Goal: Browse casually

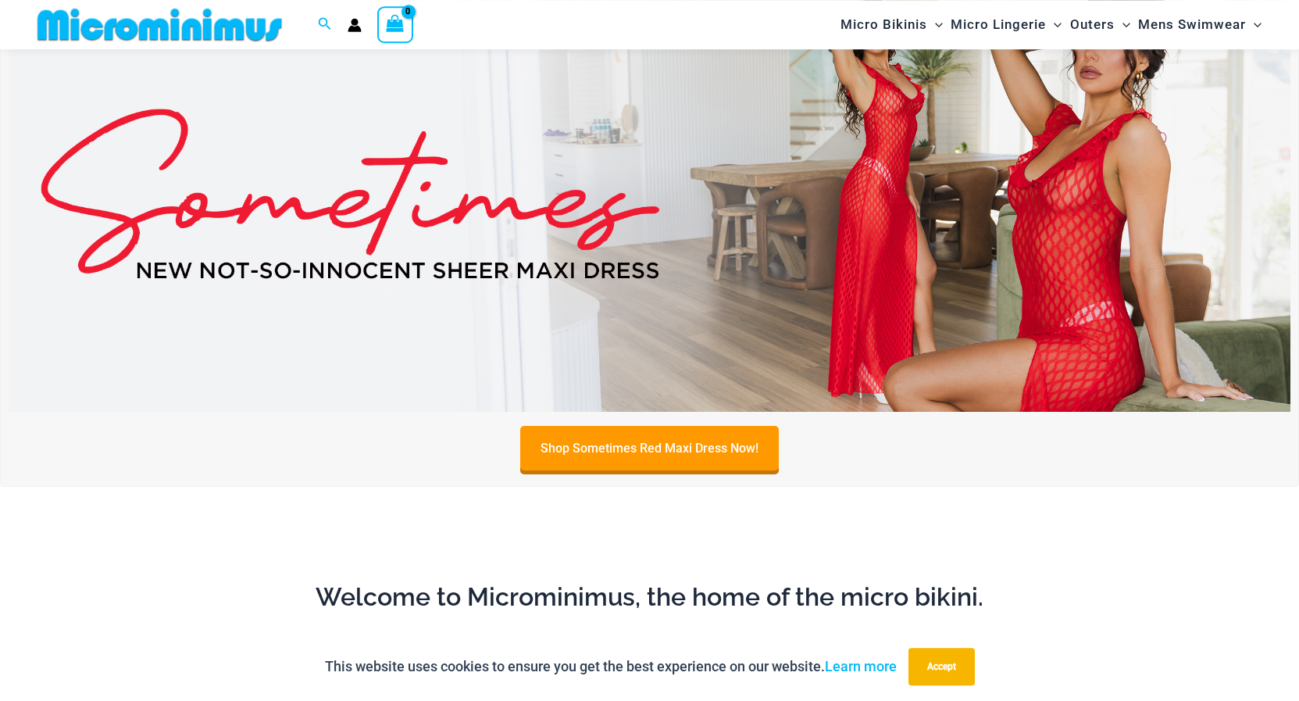
scroll to position [66, 0]
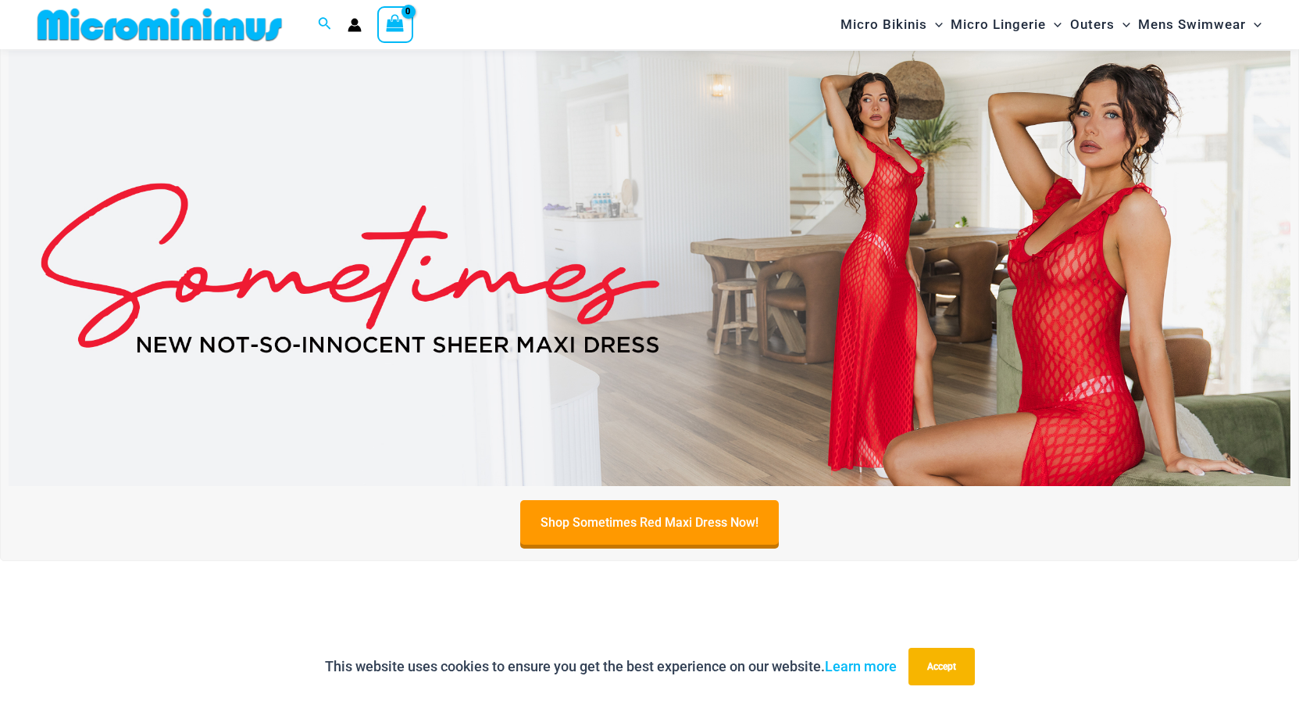
click at [901, 142] on img at bounding box center [650, 269] width 1282 height 436
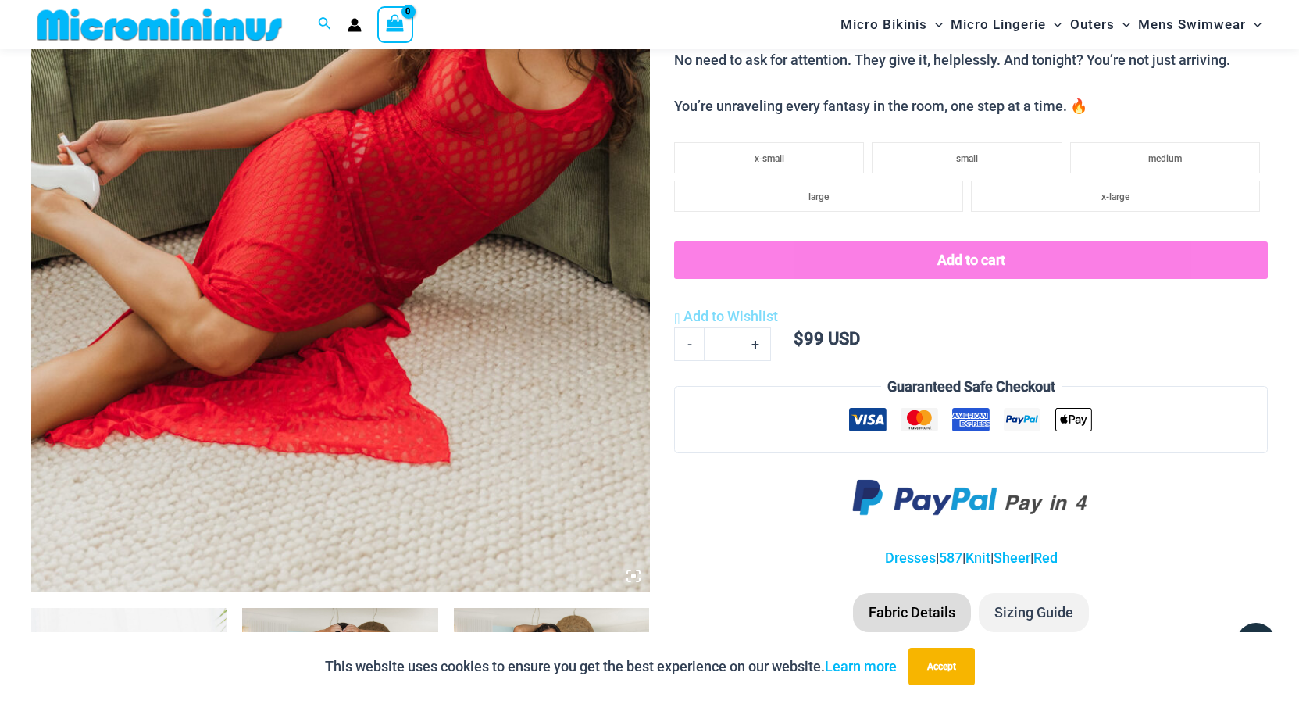
scroll to position [797, 0]
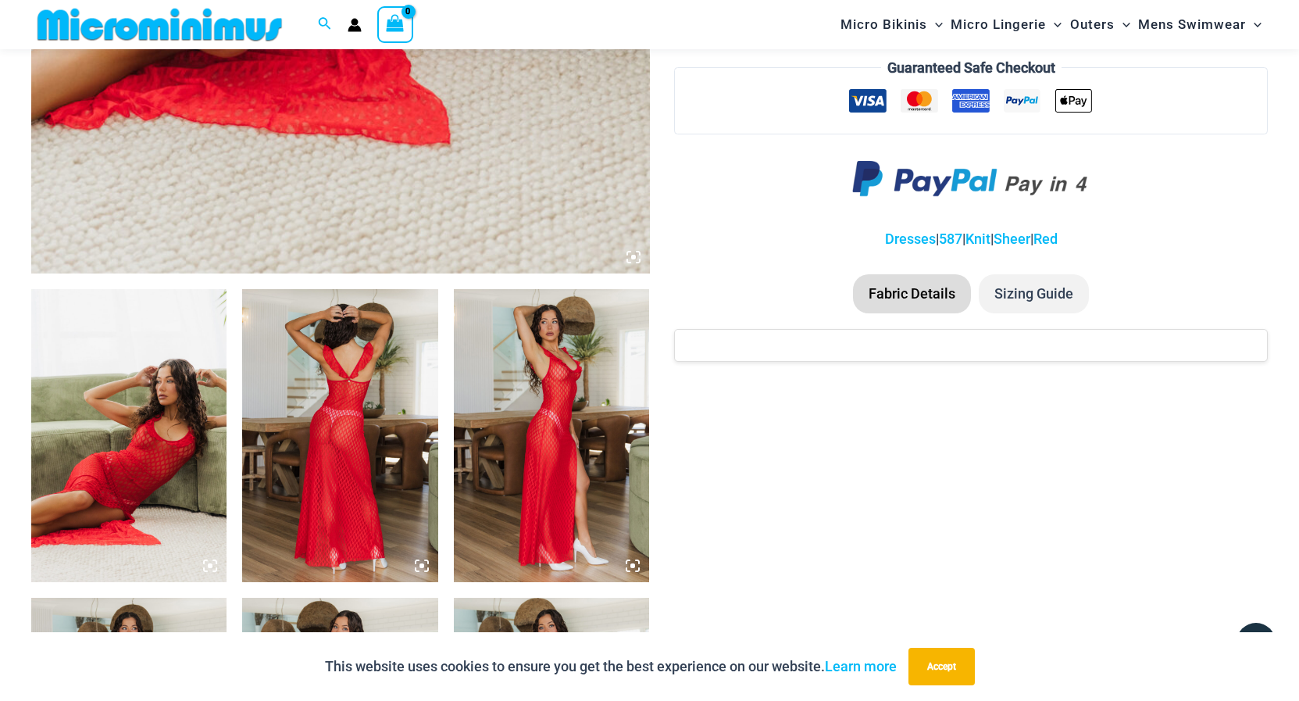
click at [151, 409] on img at bounding box center [128, 436] width 195 height 294
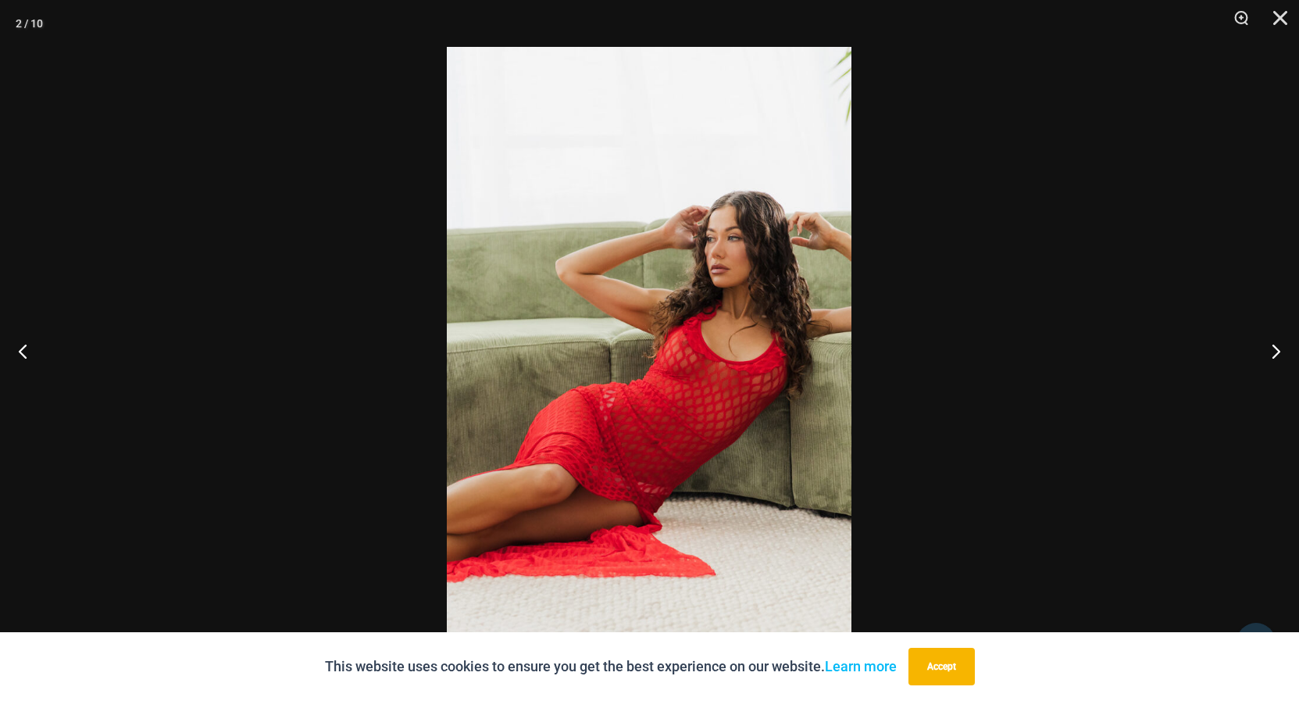
click at [702, 420] on img at bounding box center [649, 350] width 405 height 607
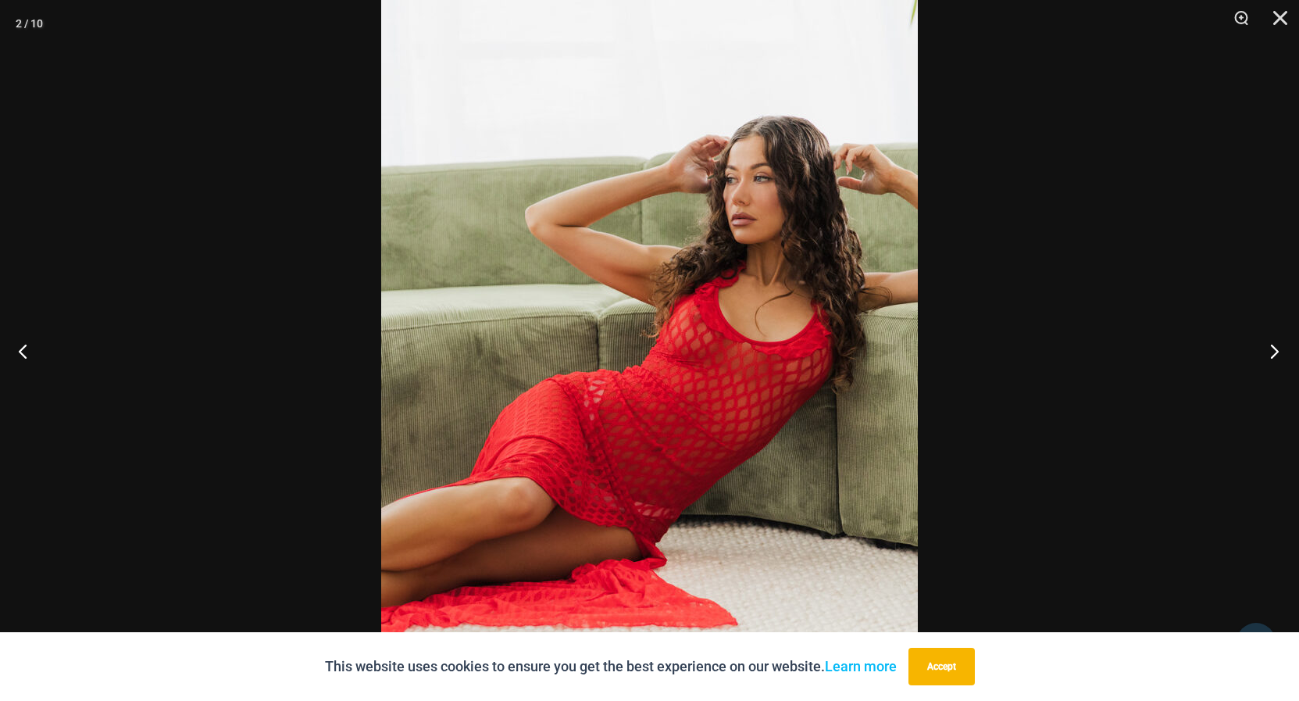
click at [1269, 351] on button "Next" at bounding box center [1270, 351] width 59 height 78
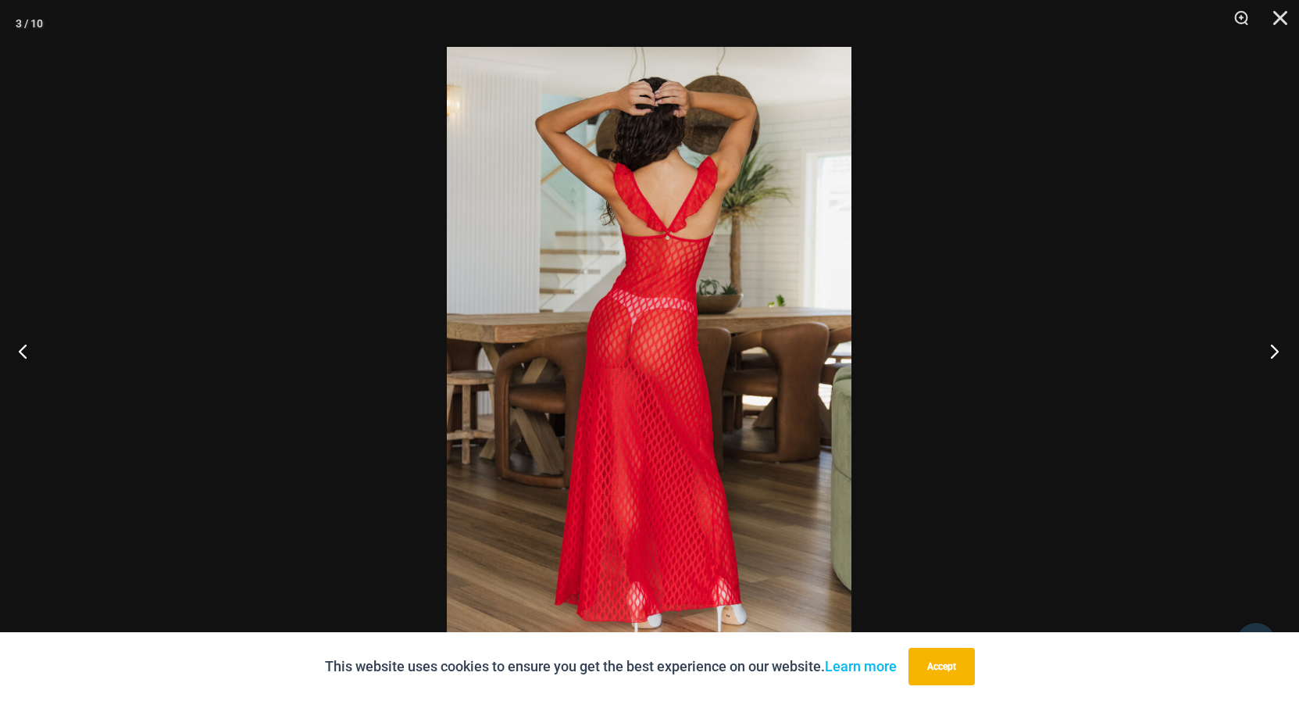
click at [1270, 350] on button "Next" at bounding box center [1270, 351] width 59 height 78
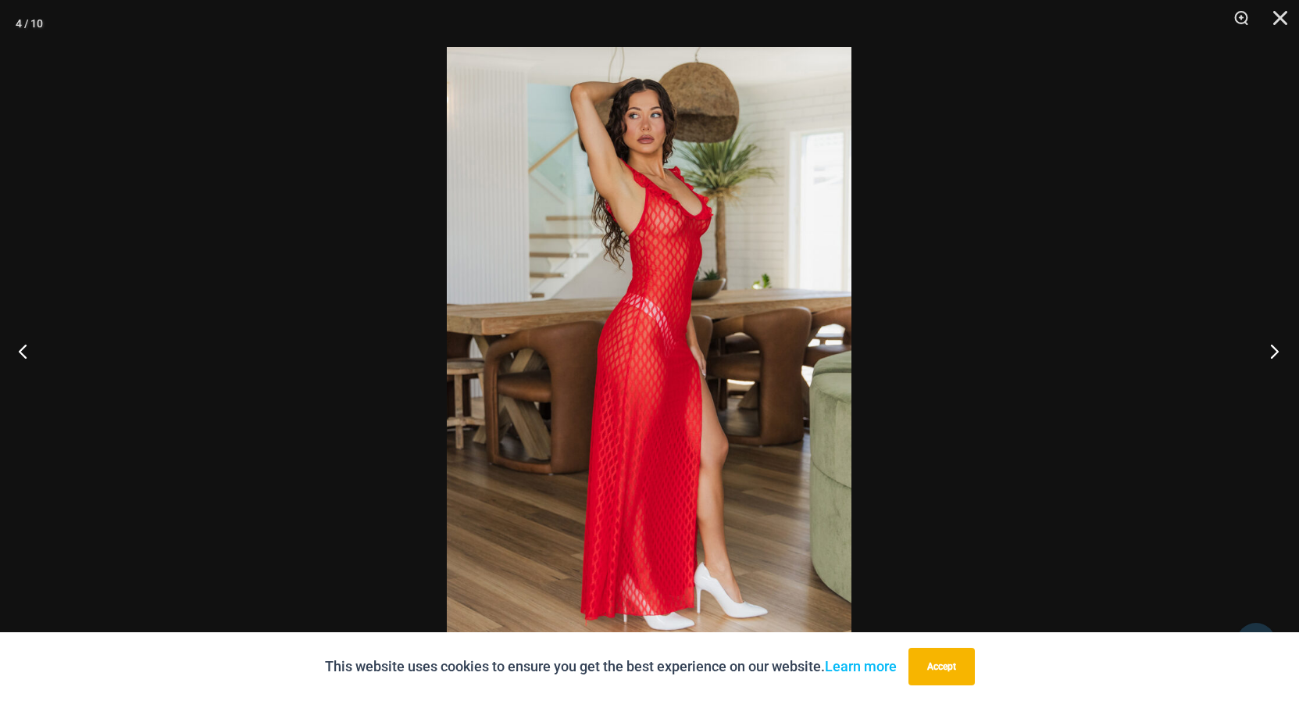
click at [1270, 348] on button "Next" at bounding box center [1270, 351] width 59 height 78
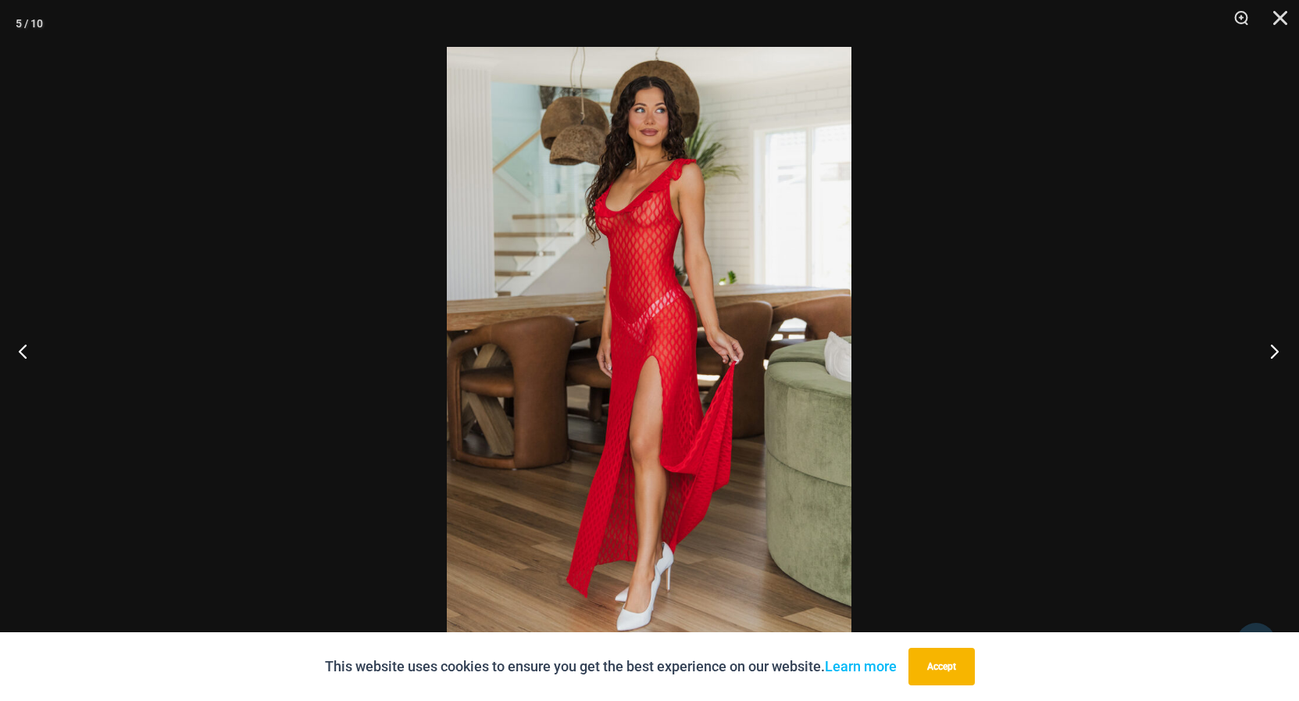
click at [1270, 348] on button "Next" at bounding box center [1270, 351] width 59 height 78
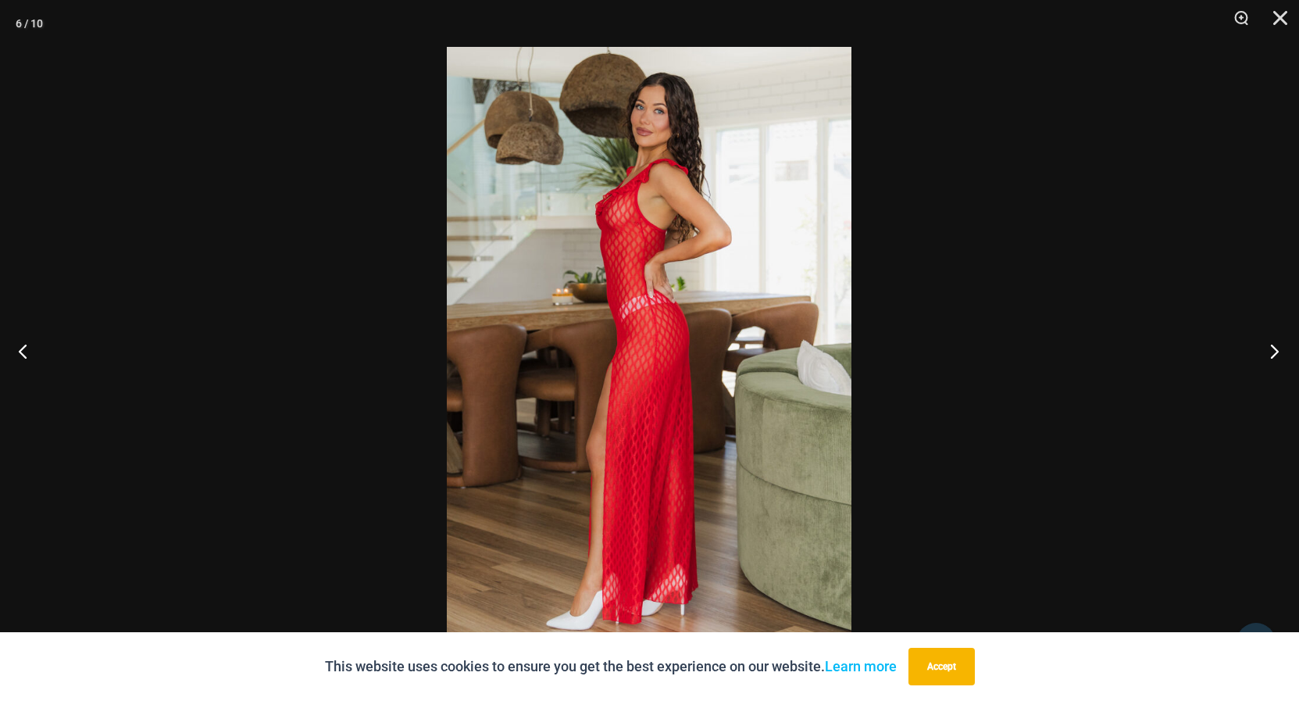
click at [1270, 346] on button "Next" at bounding box center [1270, 351] width 59 height 78
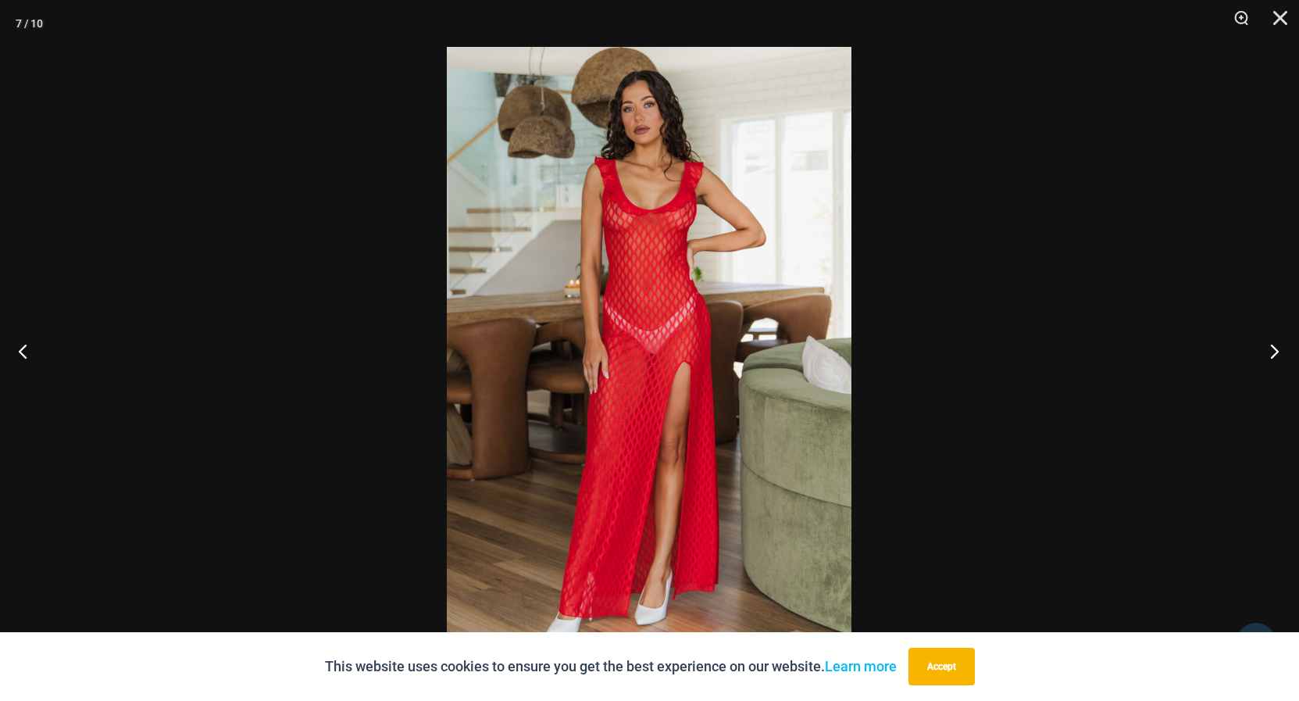
click at [1270, 345] on button "Next" at bounding box center [1270, 351] width 59 height 78
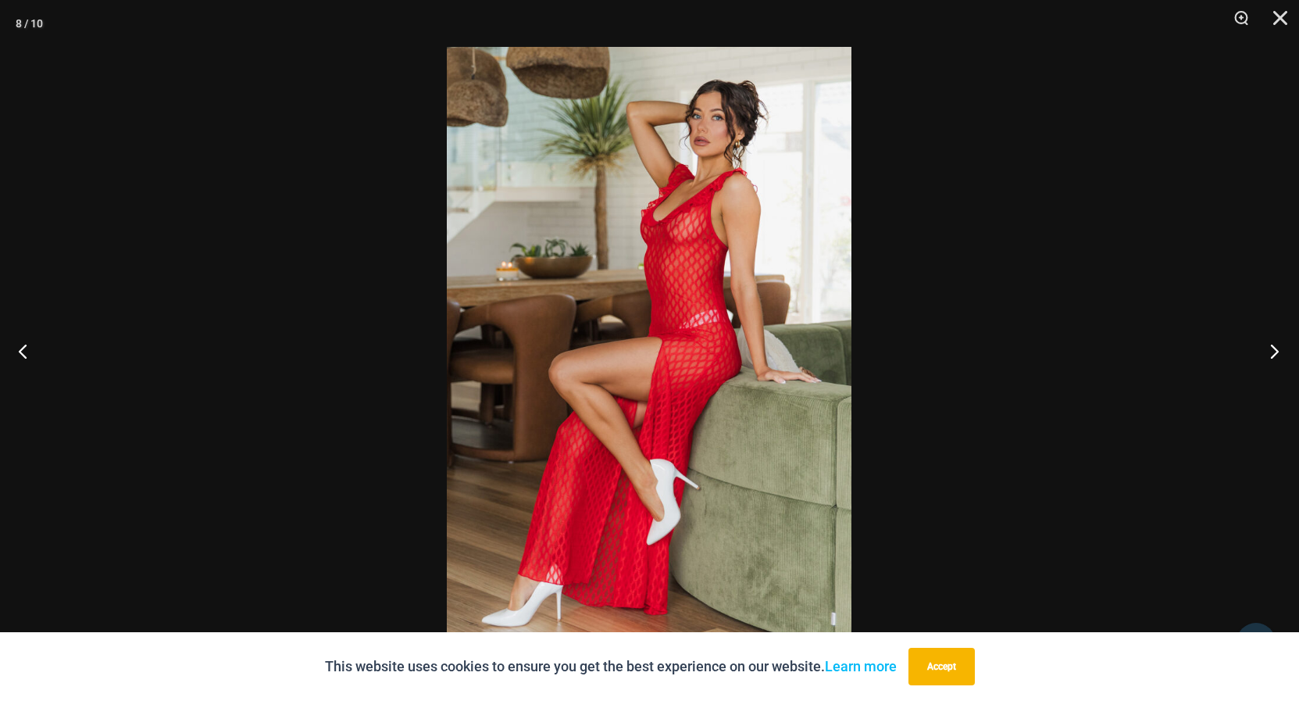
click at [1270, 343] on button "Next" at bounding box center [1270, 351] width 59 height 78
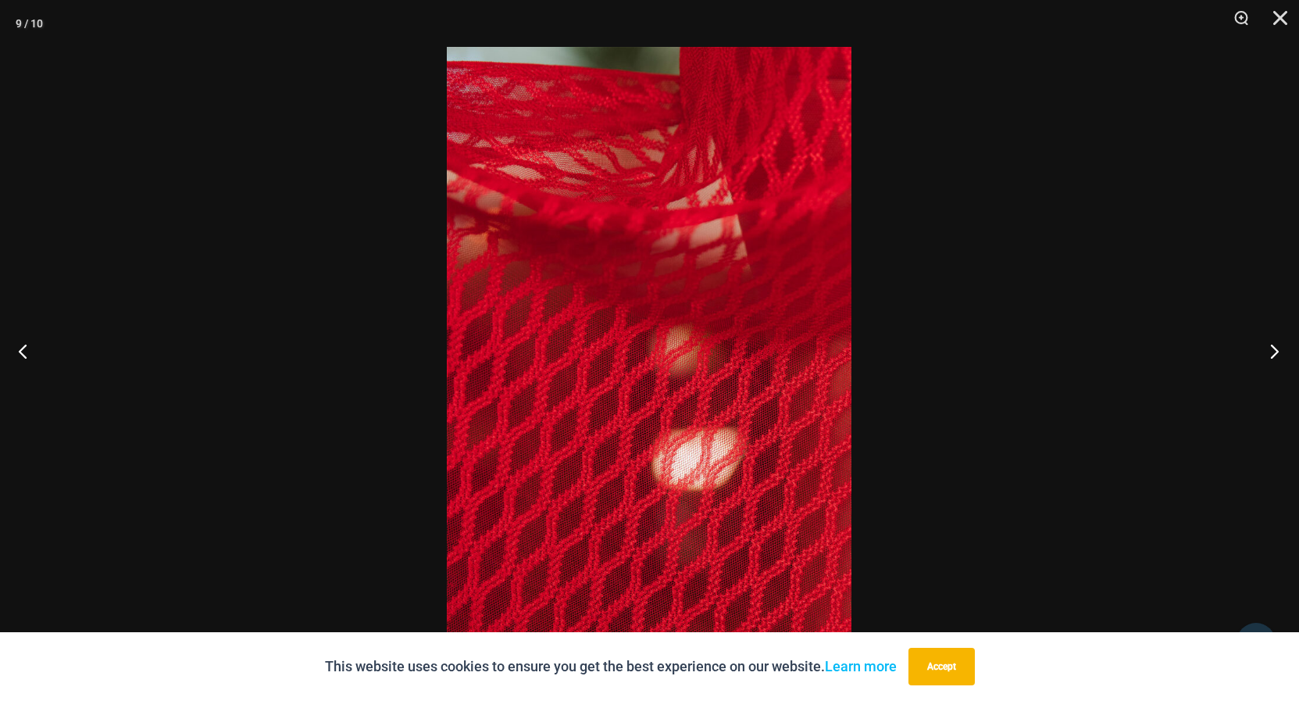
click at [1270, 341] on button "Next" at bounding box center [1270, 351] width 59 height 78
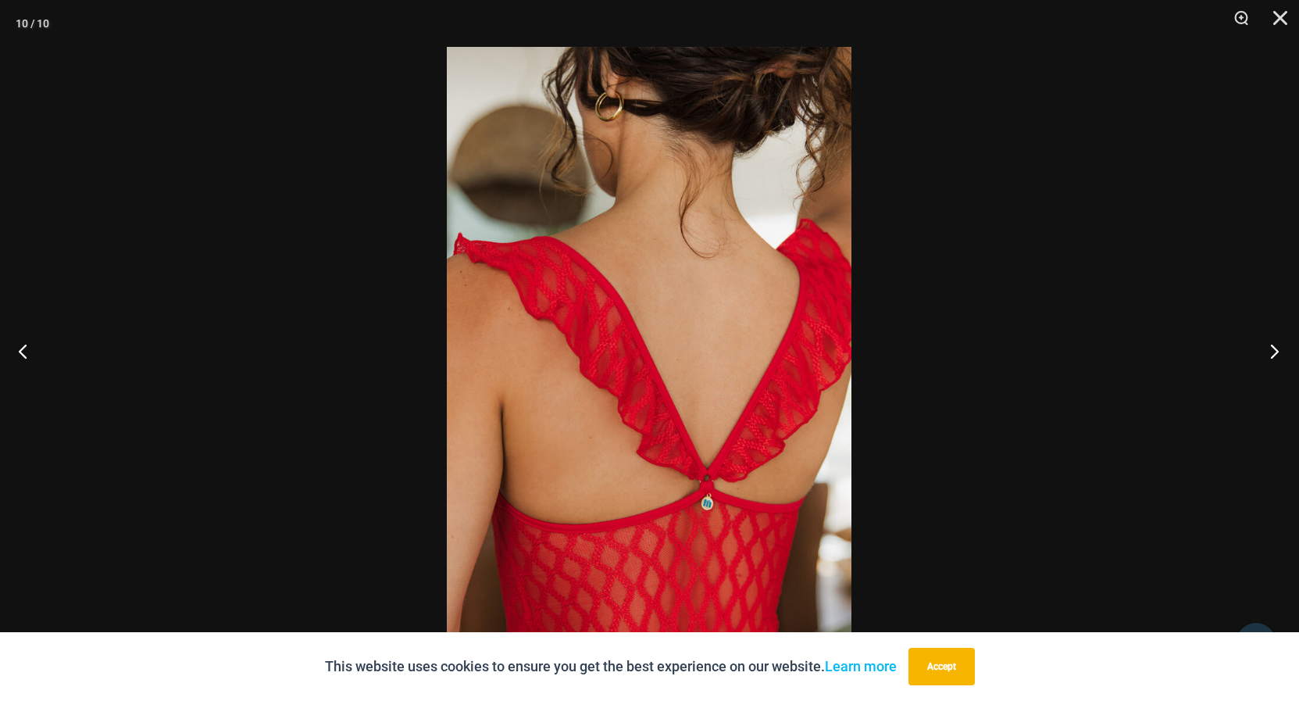
click at [1271, 341] on button "Next" at bounding box center [1270, 351] width 59 height 78
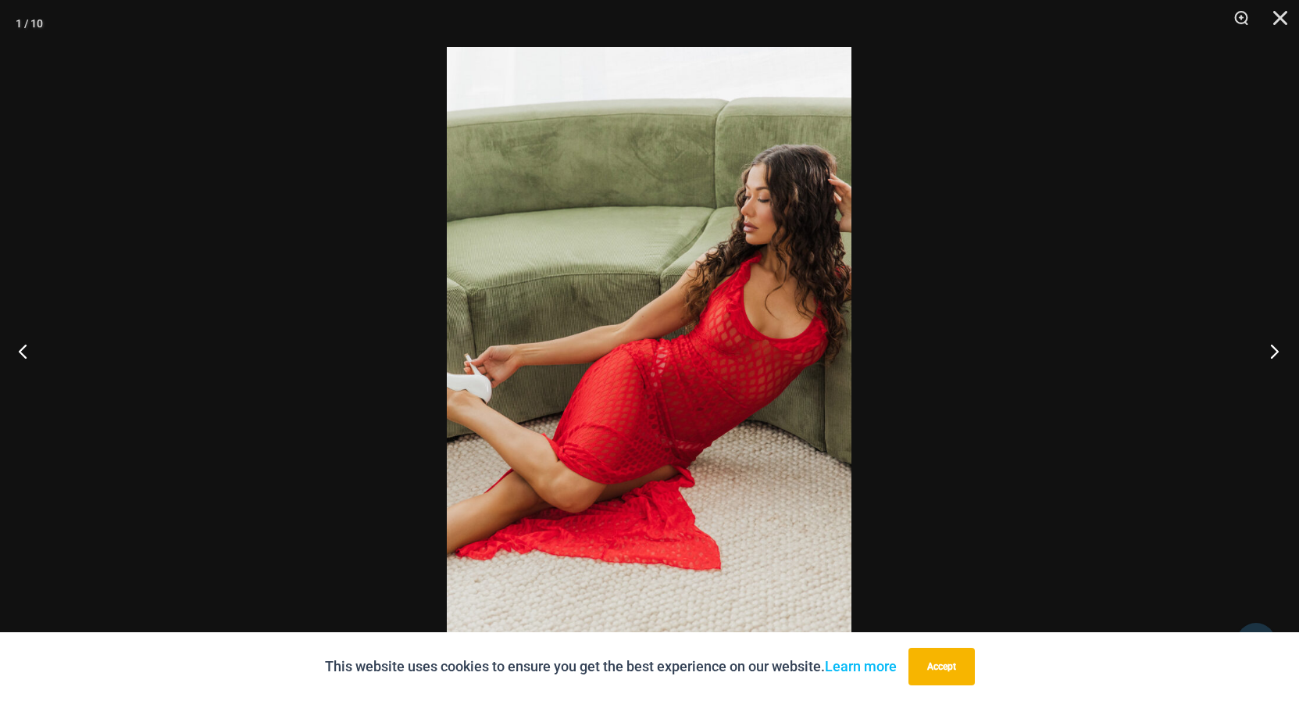
click at [1271, 339] on button "Next" at bounding box center [1270, 351] width 59 height 78
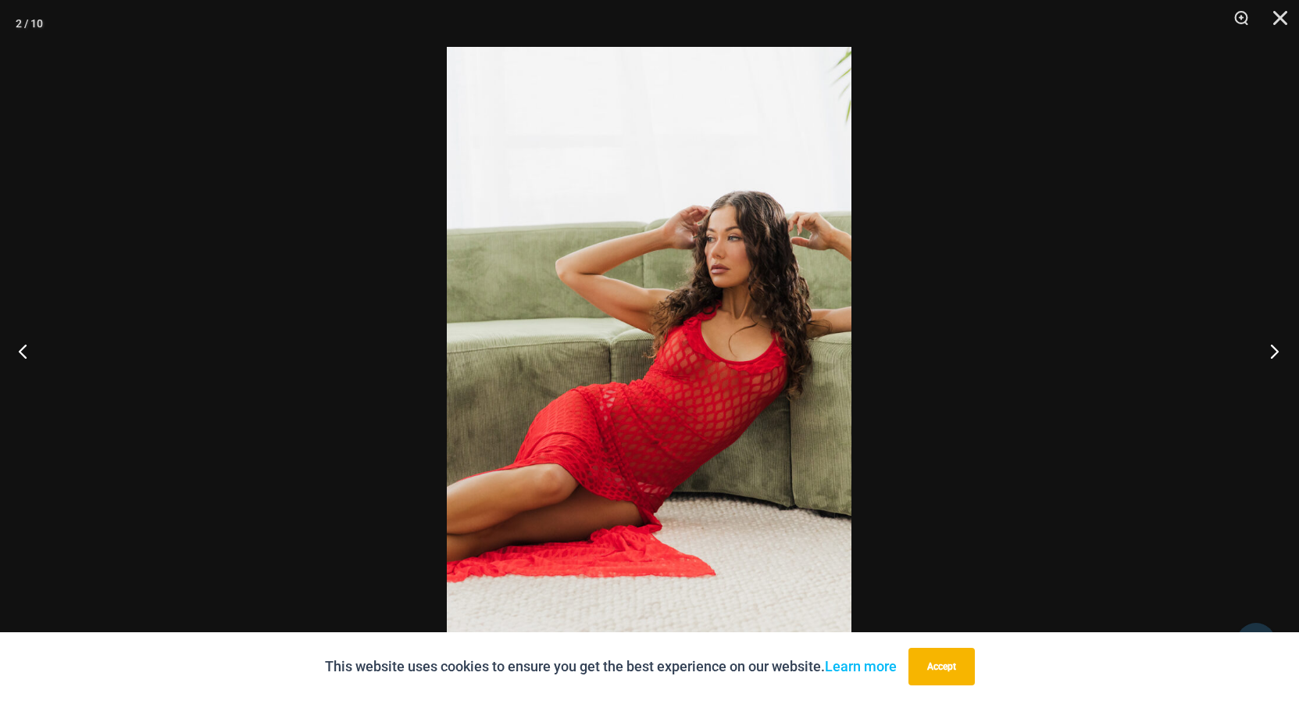
click at [1271, 339] on button "Next" at bounding box center [1270, 351] width 59 height 78
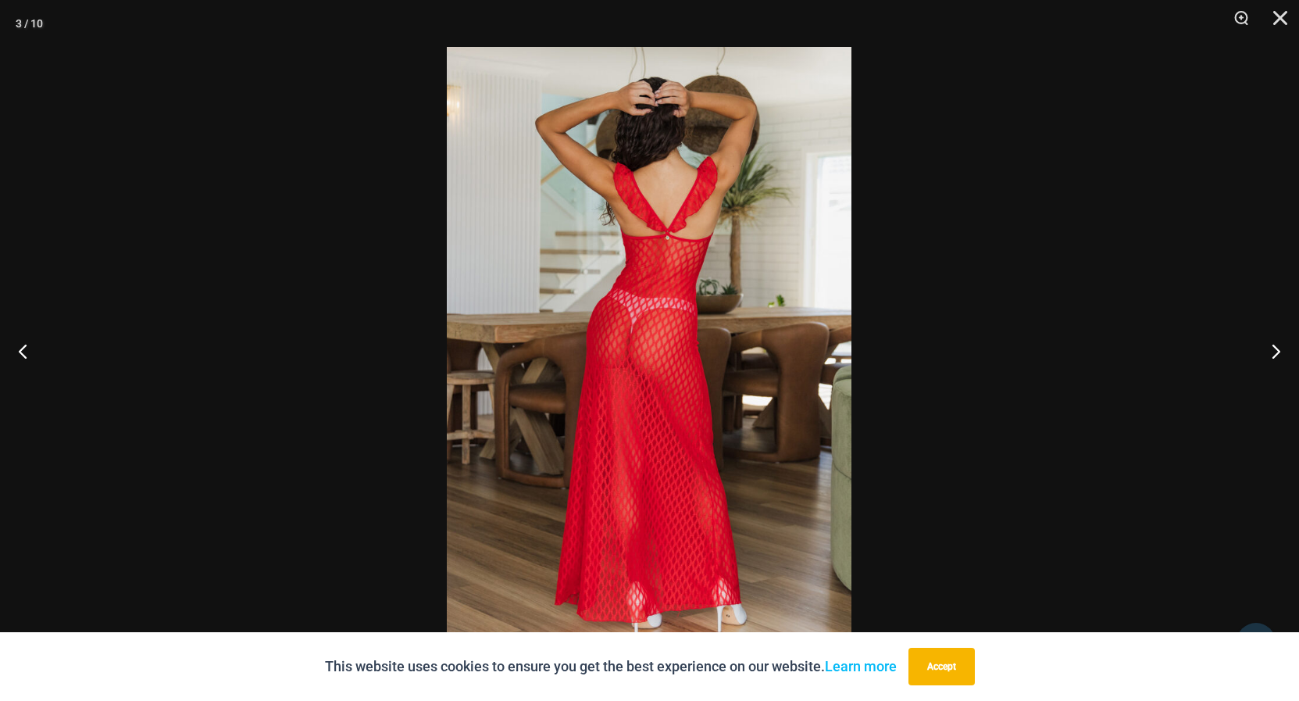
click at [1221, 277] on div at bounding box center [649, 350] width 1299 height 701
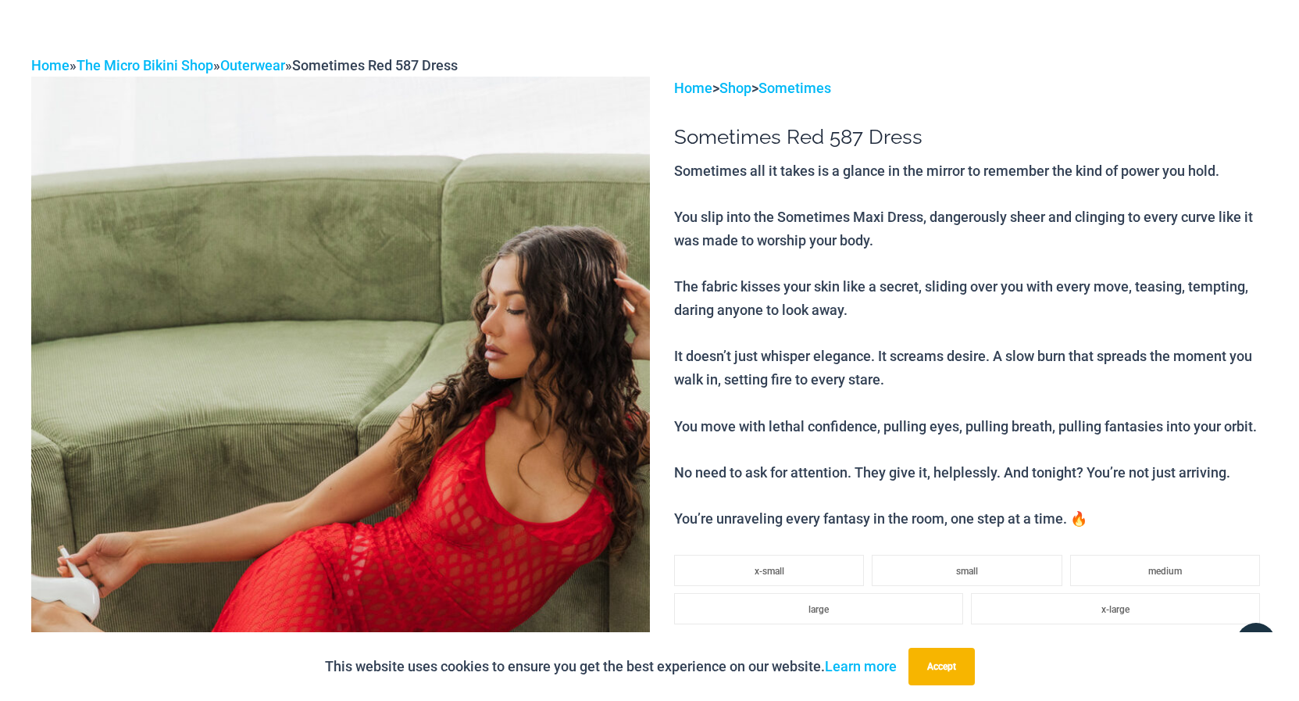
scroll to position [0, 0]
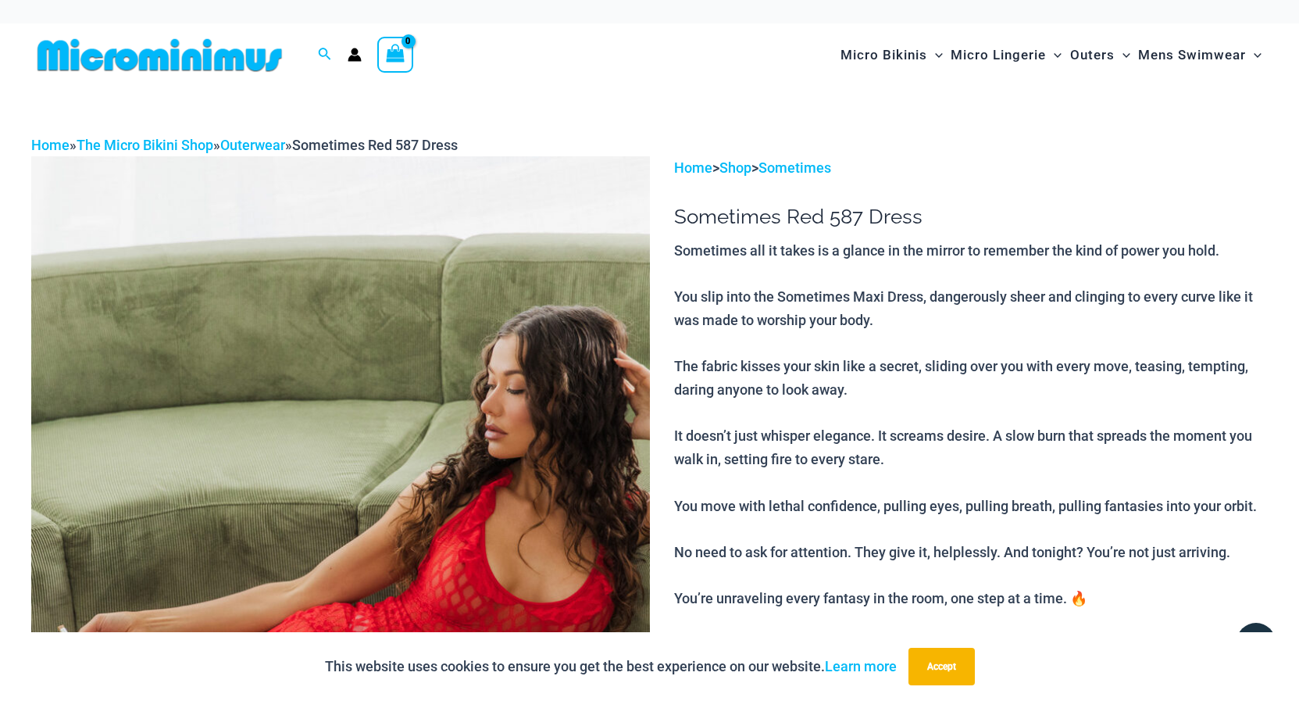
click at [206, 56] on img at bounding box center [159, 55] width 257 height 35
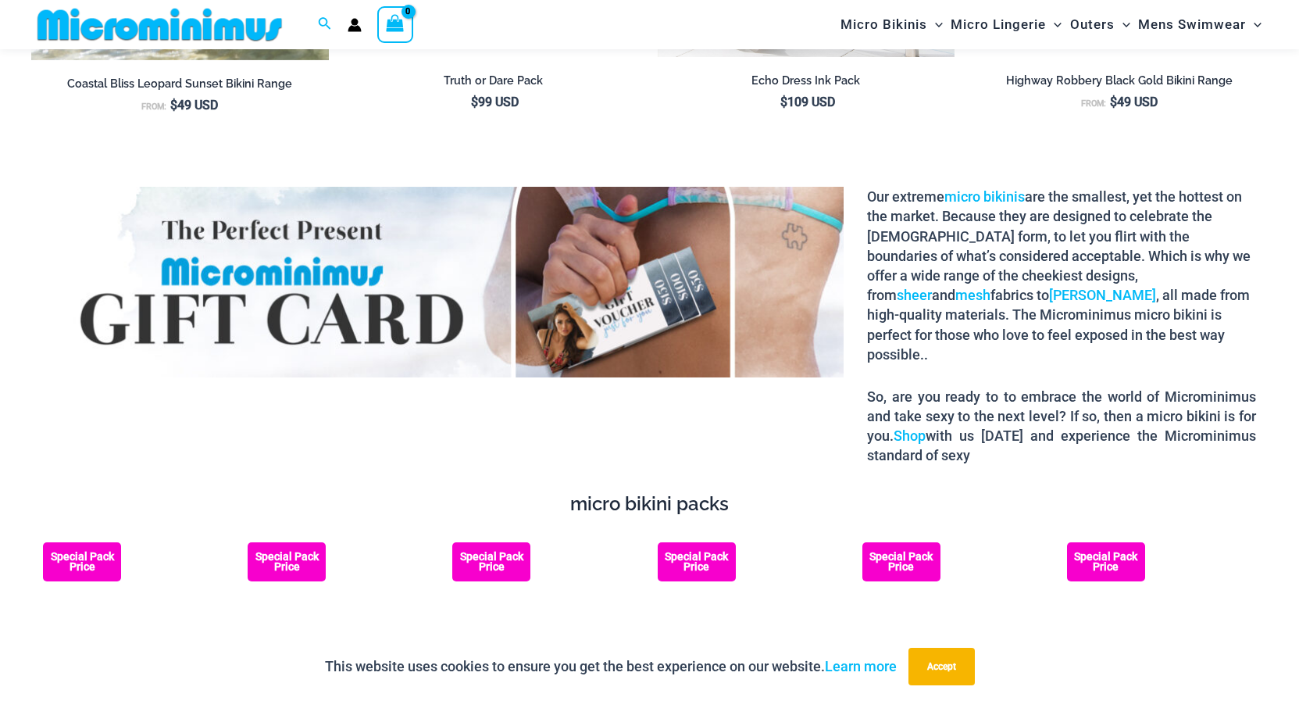
scroll to position [2058, 0]
